Goal: Task Accomplishment & Management: Manage account settings

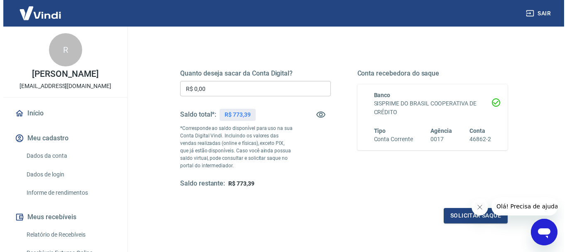
scroll to position [83, 0]
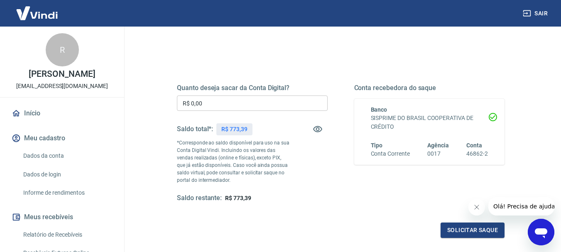
click at [200, 105] on input "R$ 0,00" at bounding box center [252, 103] width 151 height 15
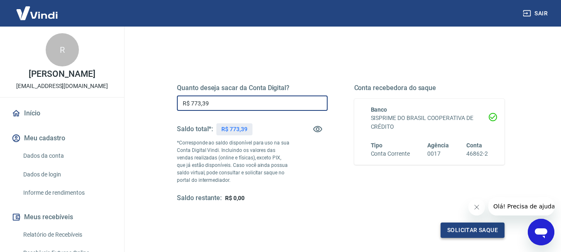
type input "R$ 773,39"
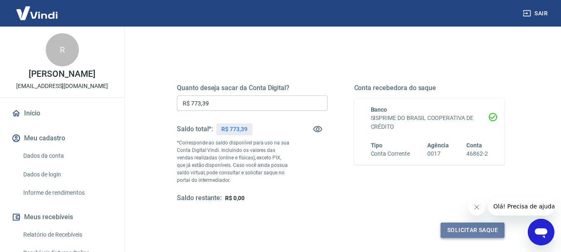
click at [493, 230] on button "Solicitar saque" at bounding box center [473, 230] width 64 height 15
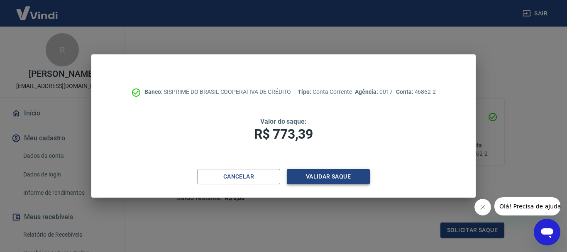
click at [328, 174] on button "Validar saque" at bounding box center [328, 176] width 83 height 15
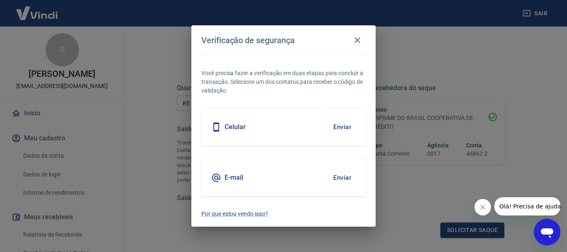
click at [329, 174] on button "Enviar" at bounding box center [342, 177] width 27 height 17
click at [345, 178] on button "Enviar" at bounding box center [342, 177] width 27 height 17
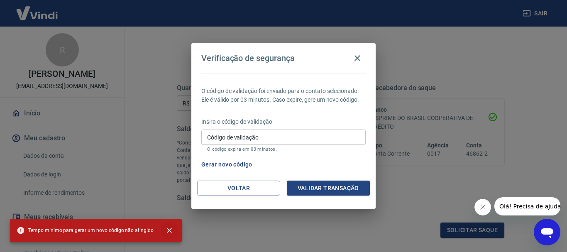
click at [169, 229] on icon "close" at bounding box center [169, 230] width 8 height 8
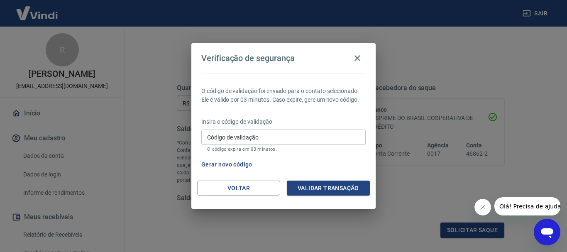
click at [232, 138] on input "Código de validação" at bounding box center [283, 137] width 164 height 15
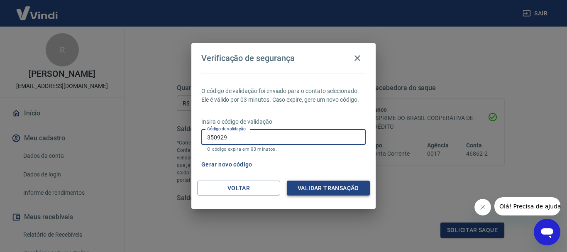
type input "350929"
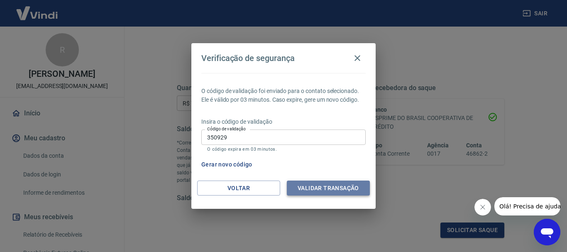
click at [324, 187] on button "Validar transação" at bounding box center [328, 188] width 83 height 15
